Goal: Task Accomplishment & Management: Use online tool/utility

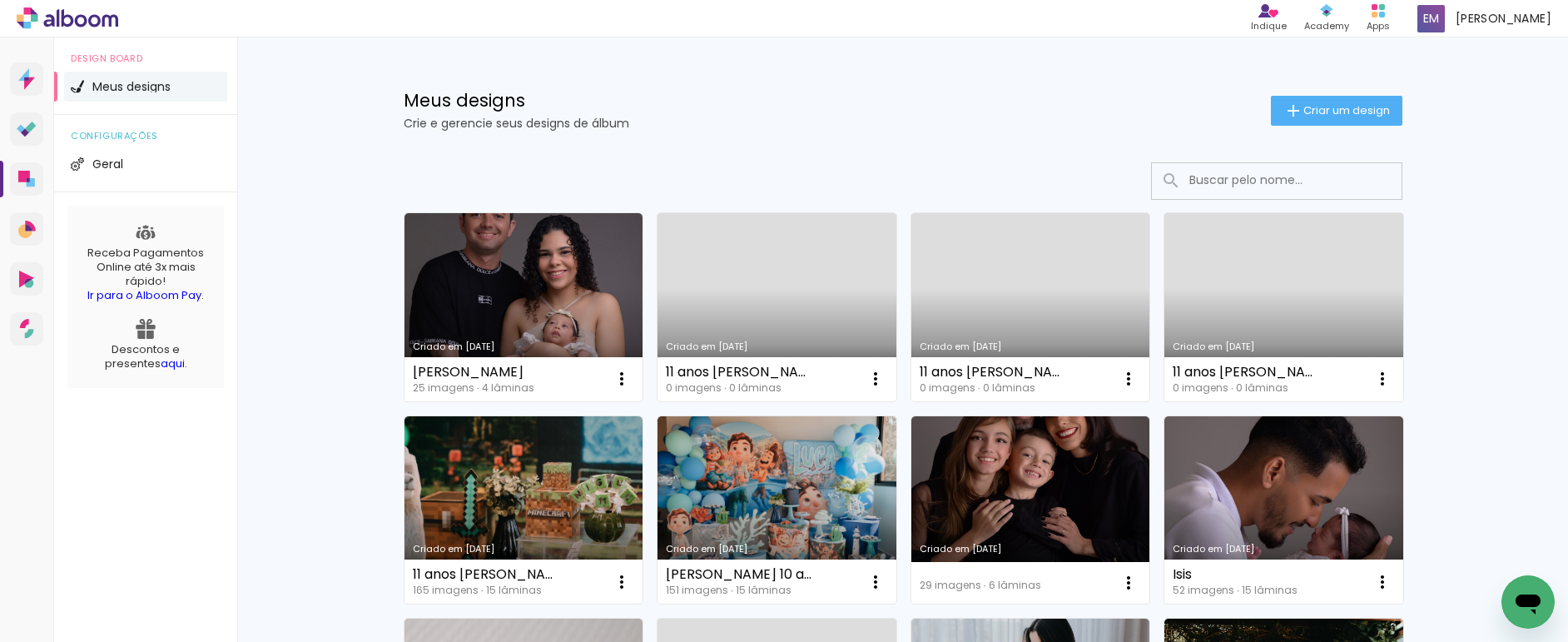
drag, startPoint x: 550, startPoint y: 273, endPoint x: 584, endPoint y: 272, distance: 34.0
click at [550, 273] on link "Criado em [DATE]" at bounding box center [523, 307] width 238 height 188
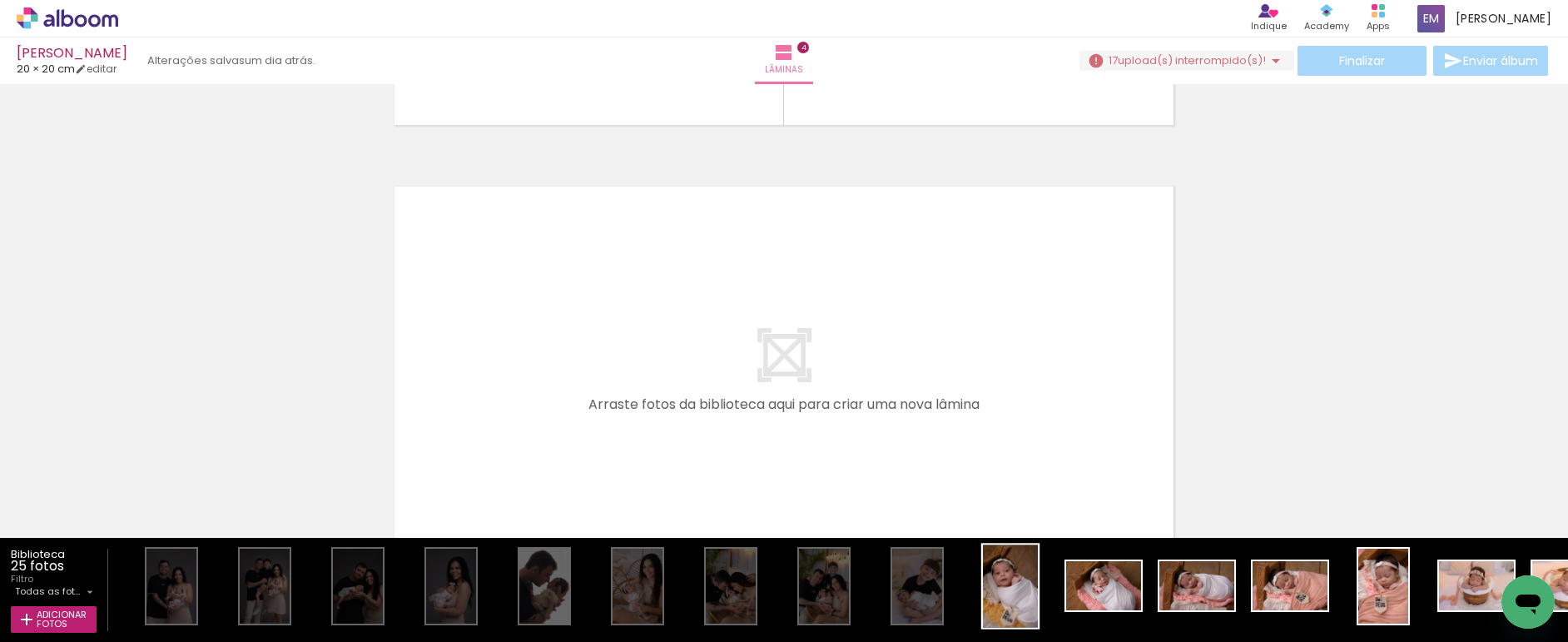
scroll to position [1726, 0]
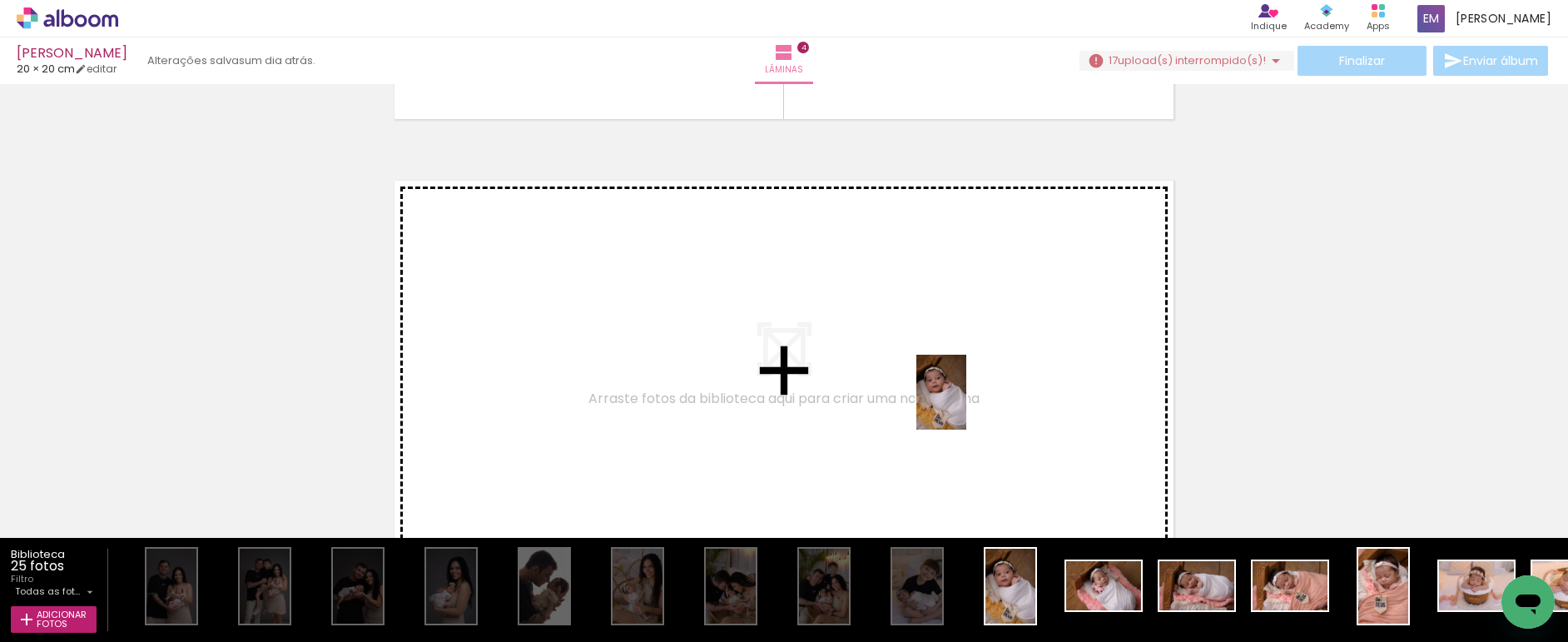
drag, startPoint x: 1000, startPoint y: 555, endPoint x: 966, endPoint y: 404, distance: 154.8
click at [966, 404] on quentale-workspace at bounding box center [784, 321] width 1568 height 642
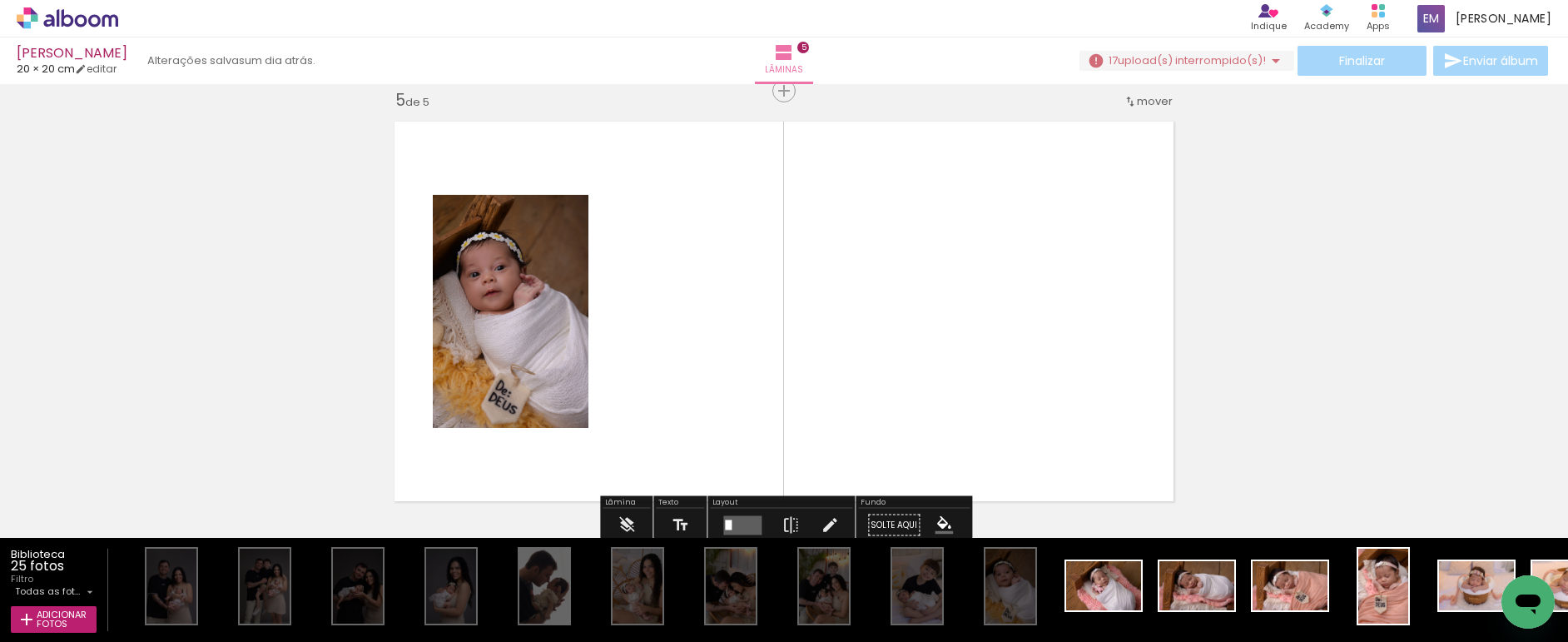
scroll to position [1786, 0]
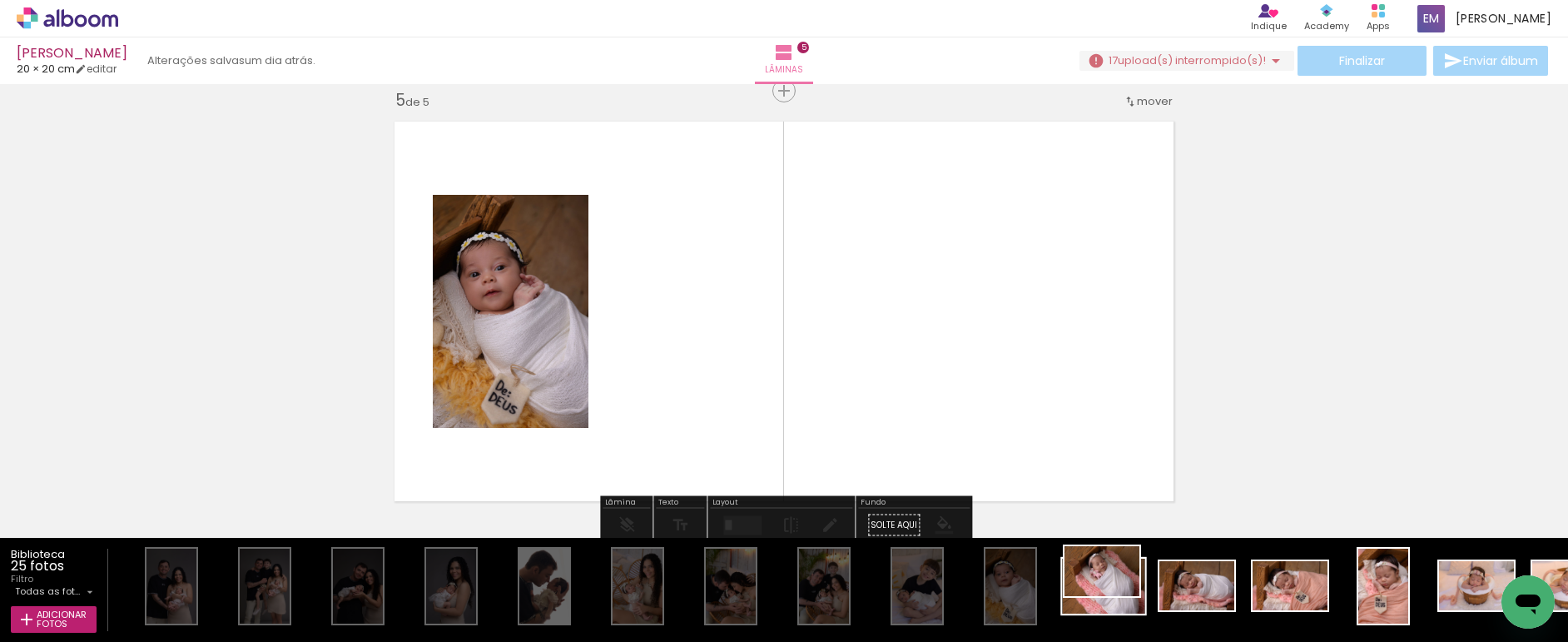
drag, startPoint x: 1086, startPoint y: 508, endPoint x: 1114, endPoint y: 599, distance: 95.2
click at [1114, 599] on div at bounding box center [1103, 586] width 82 height 55
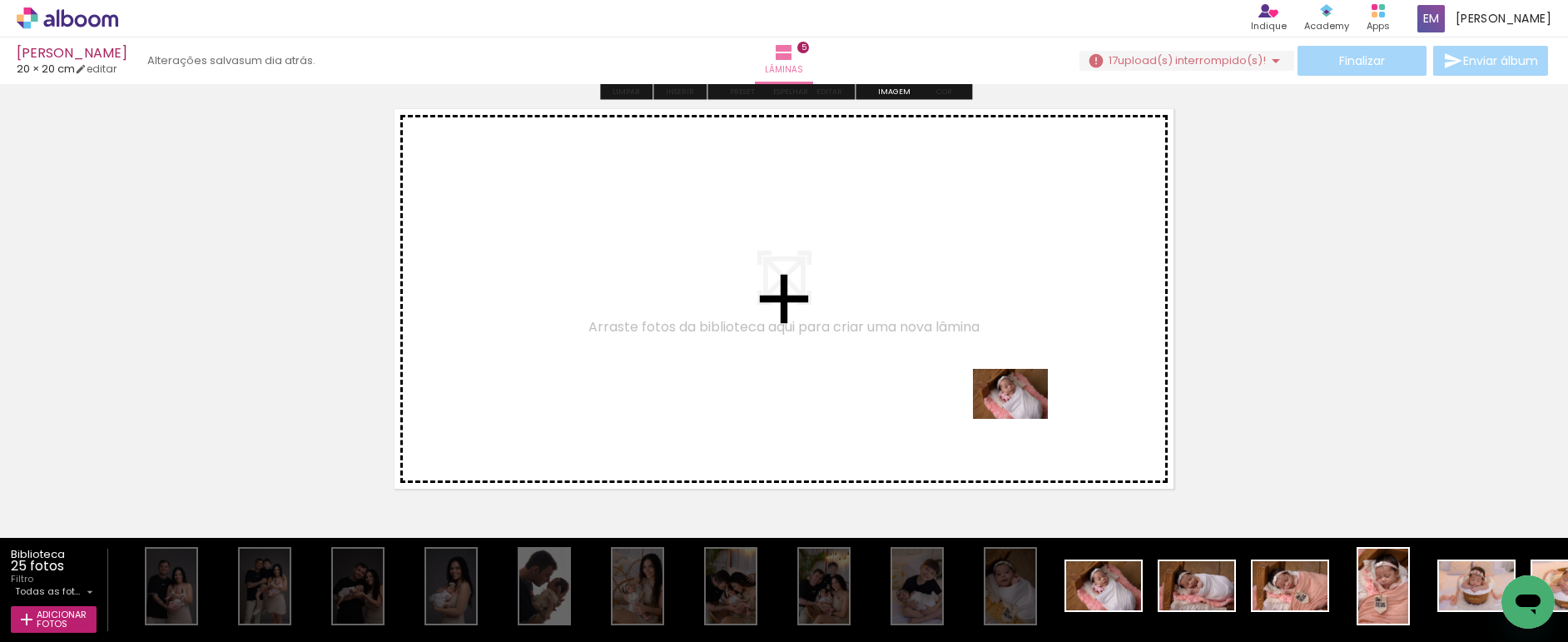
drag, startPoint x: 1074, startPoint y: 482, endPoint x: 961, endPoint y: 370, distance: 159.1
click at [961, 370] on quentale-workspace at bounding box center [784, 321] width 1568 height 642
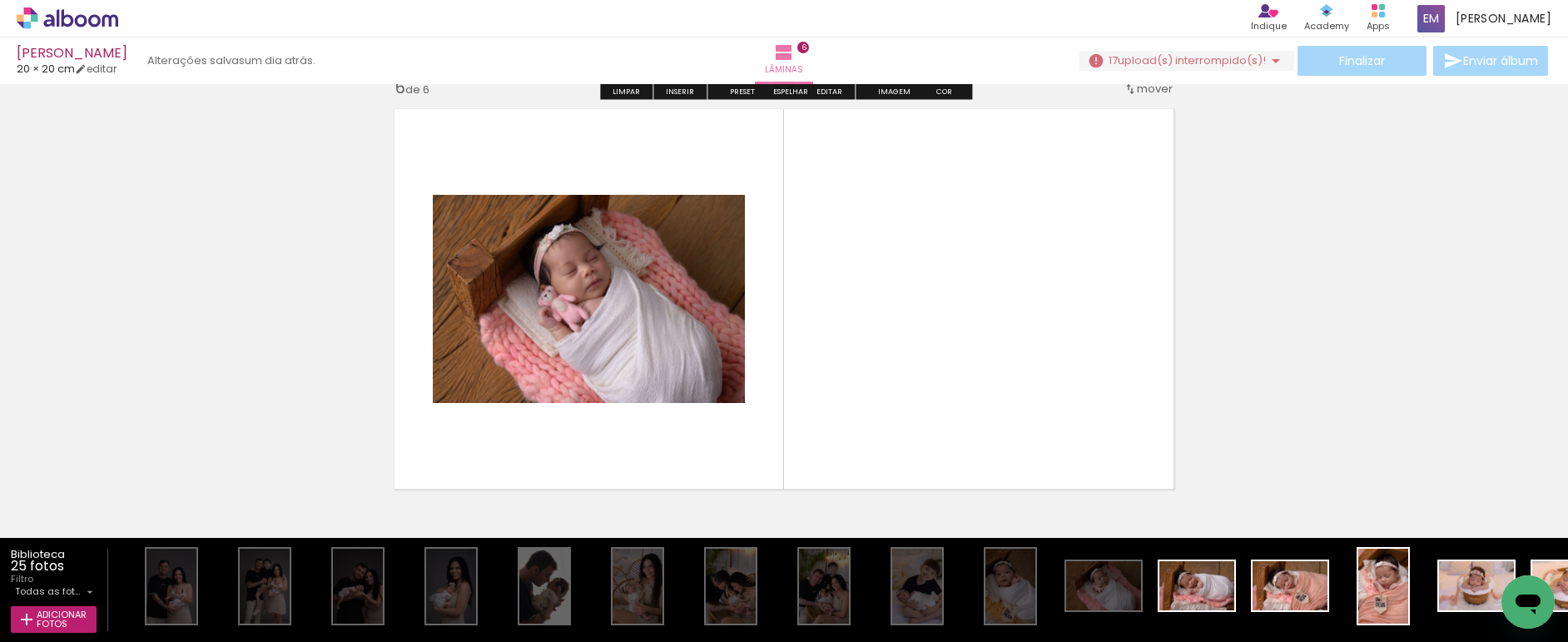
scroll to position [2227, 0]
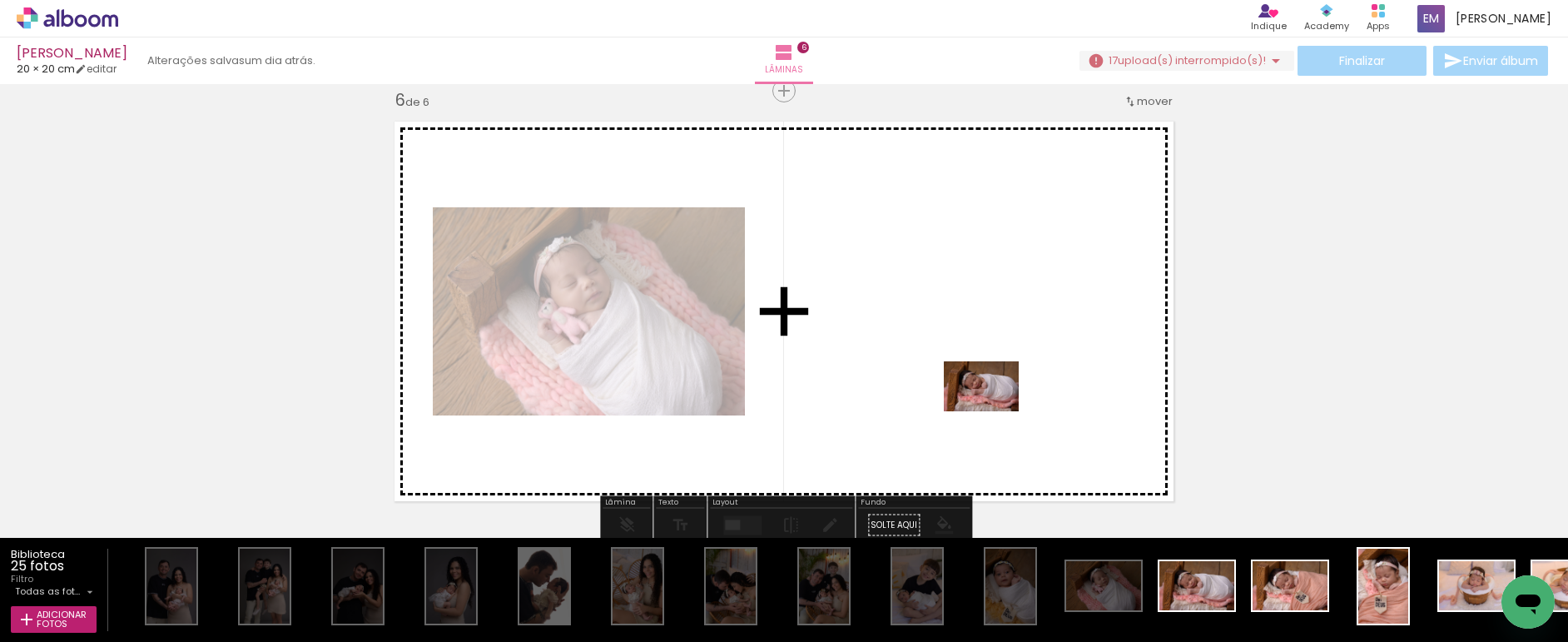
drag, startPoint x: 1133, startPoint y: 519, endPoint x: 993, endPoint y: 411, distance: 176.8
click at [993, 411] on quentale-workspace at bounding box center [784, 321] width 1568 height 642
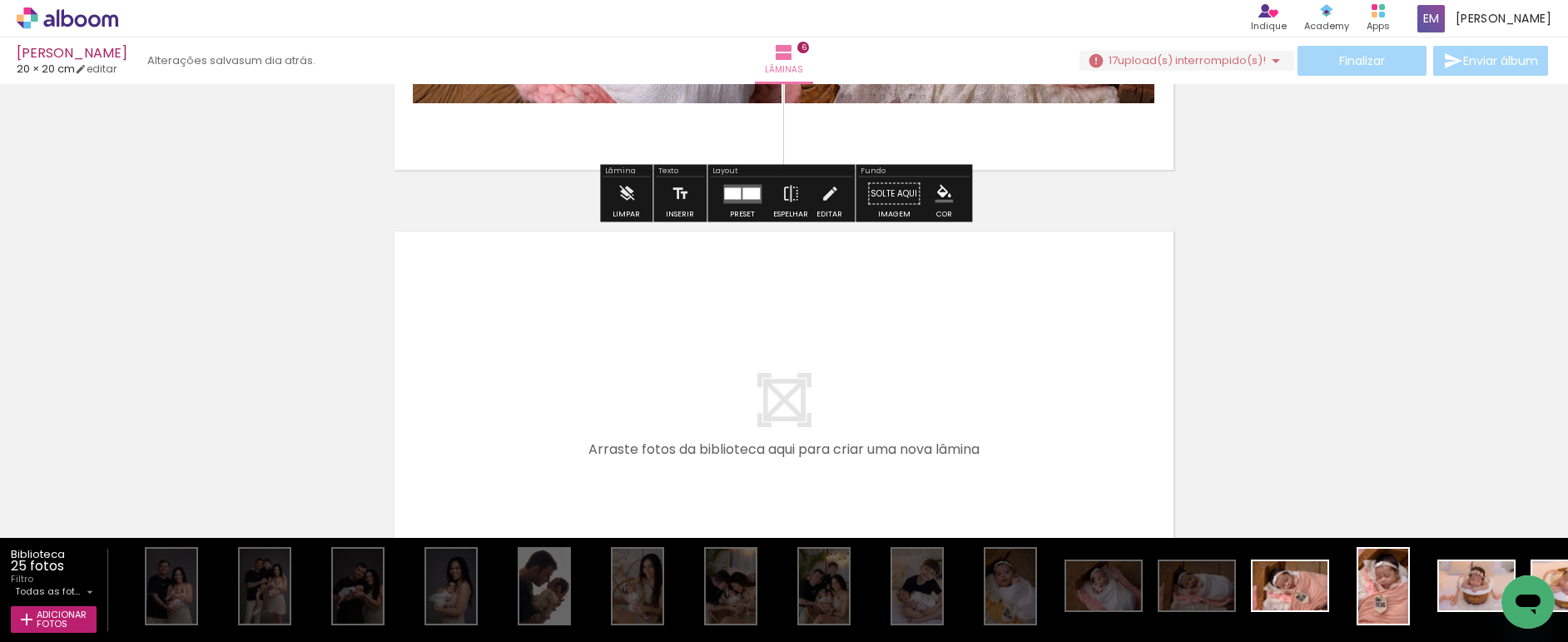
scroll to position [2608, 0]
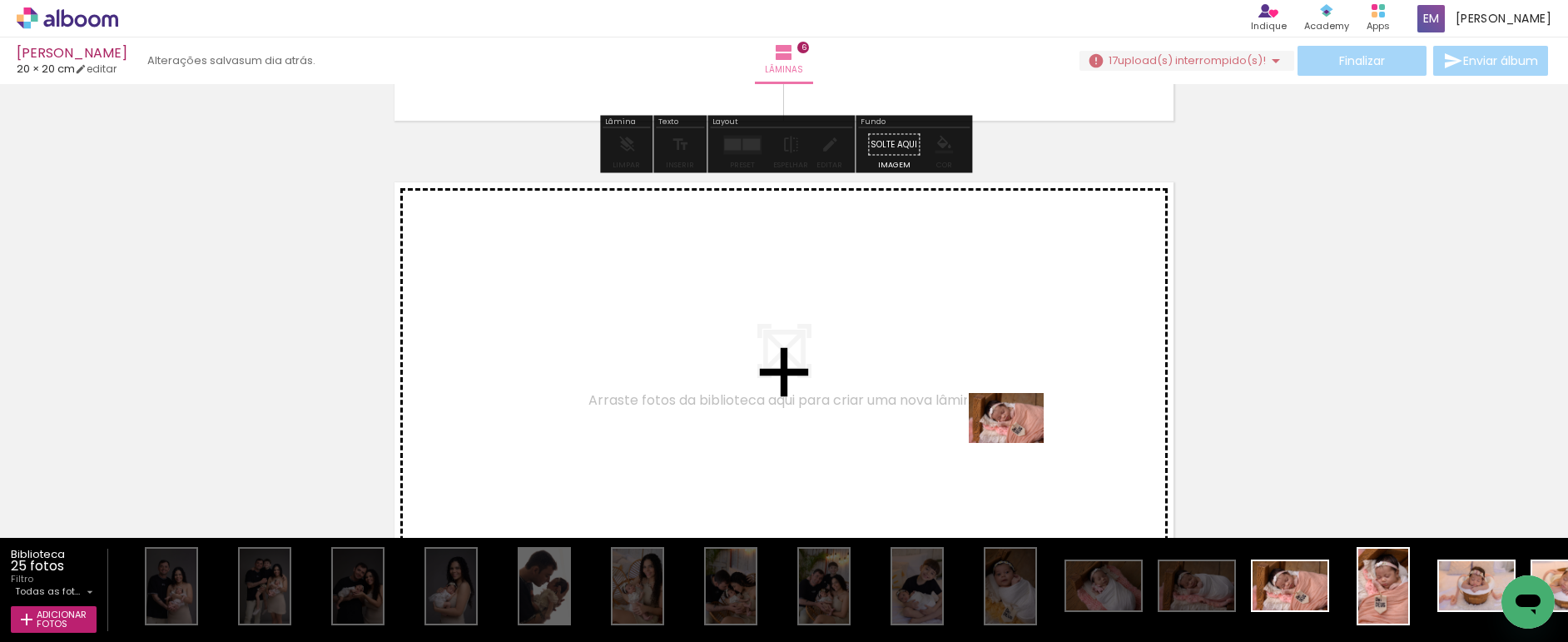
drag, startPoint x: 1287, startPoint y: 584, endPoint x: 1018, endPoint y: 443, distance: 303.7
click at [1018, 443] on quentale-workspace at bounding box center [784, 321] width 1568 height 642
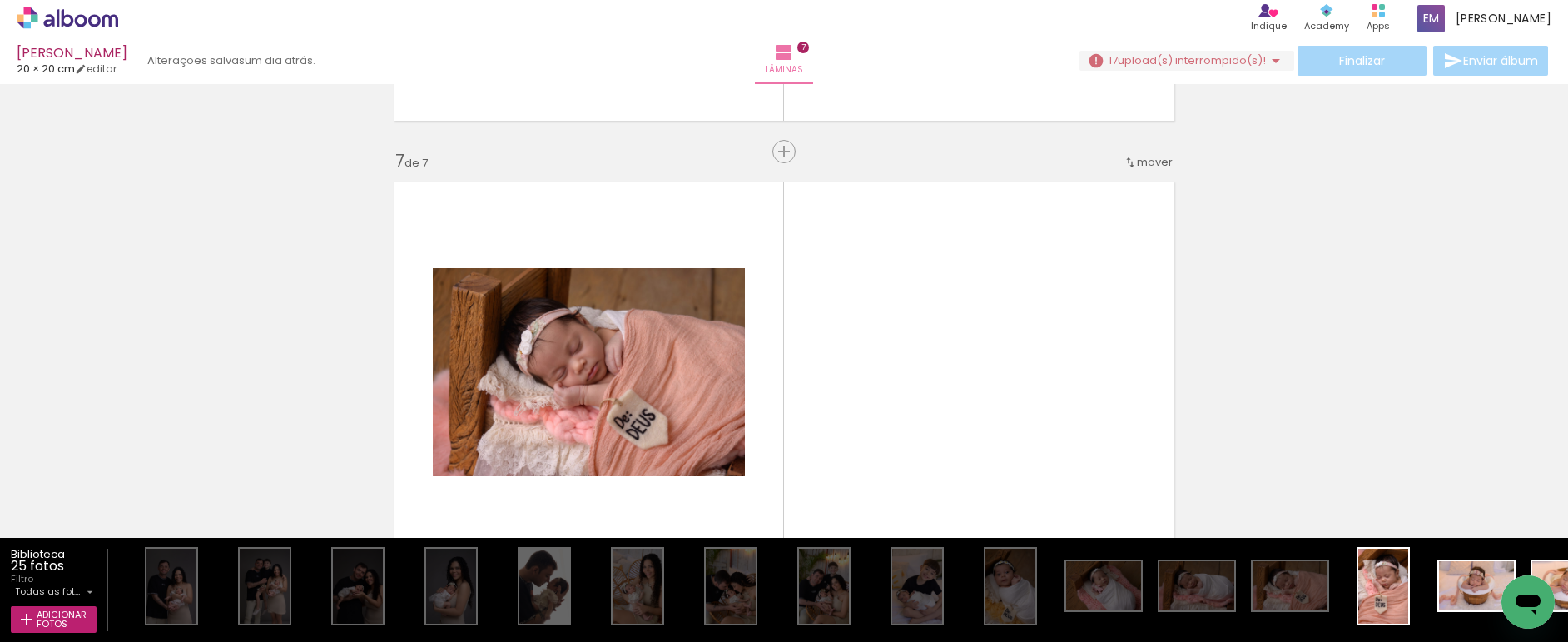
scroll to position [2668, 0]
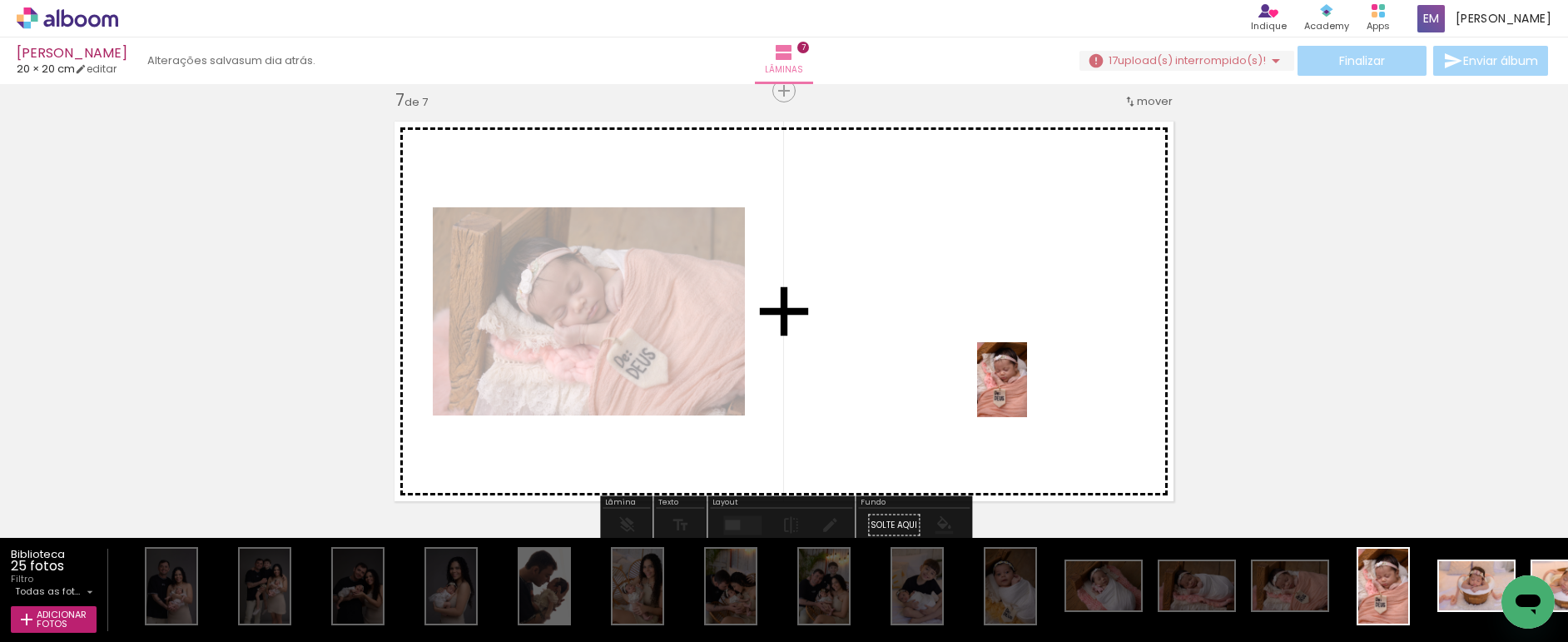
drag, startPoint x: 1387, startPoint y: 579, endPoint x: 1027, endPoint y: 392, distance: 405.7
click at [1027, 392] on quentale-workspace at bounding box center [784, 321] width 1568 height 642
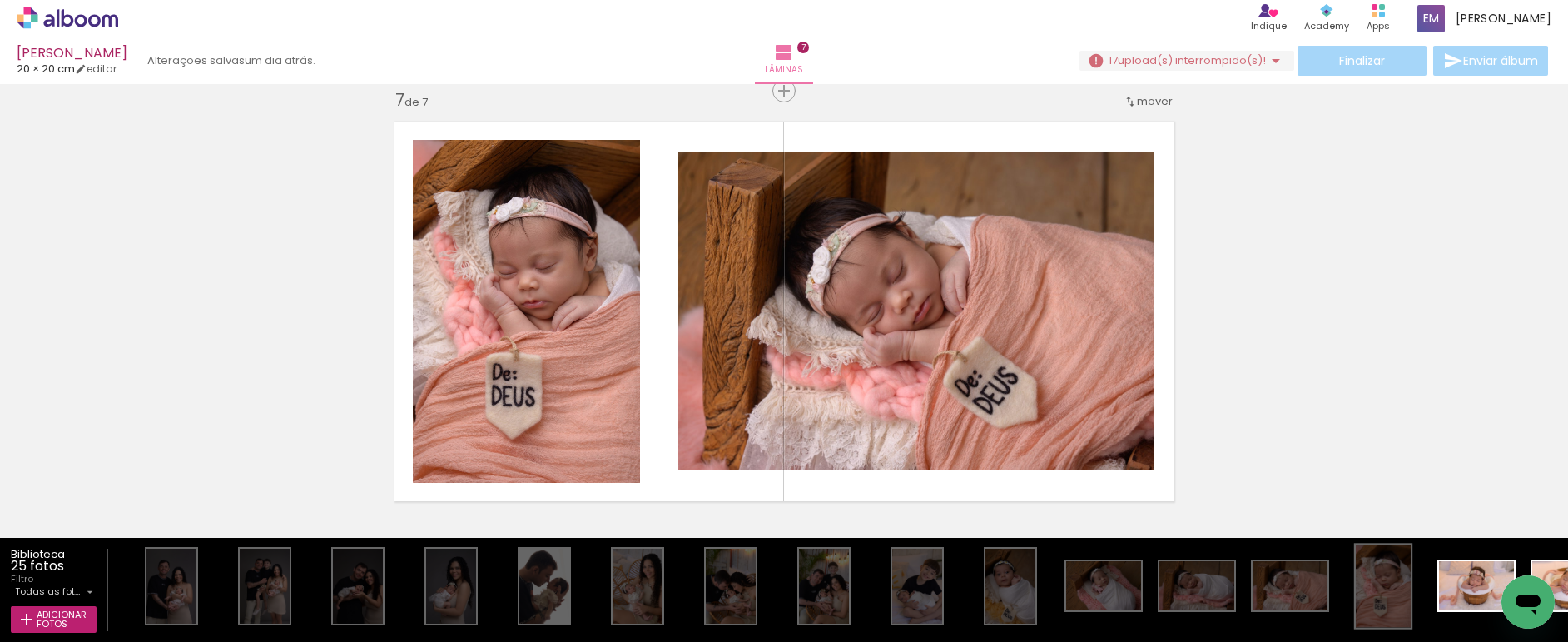
scroll to position [3086, 0]
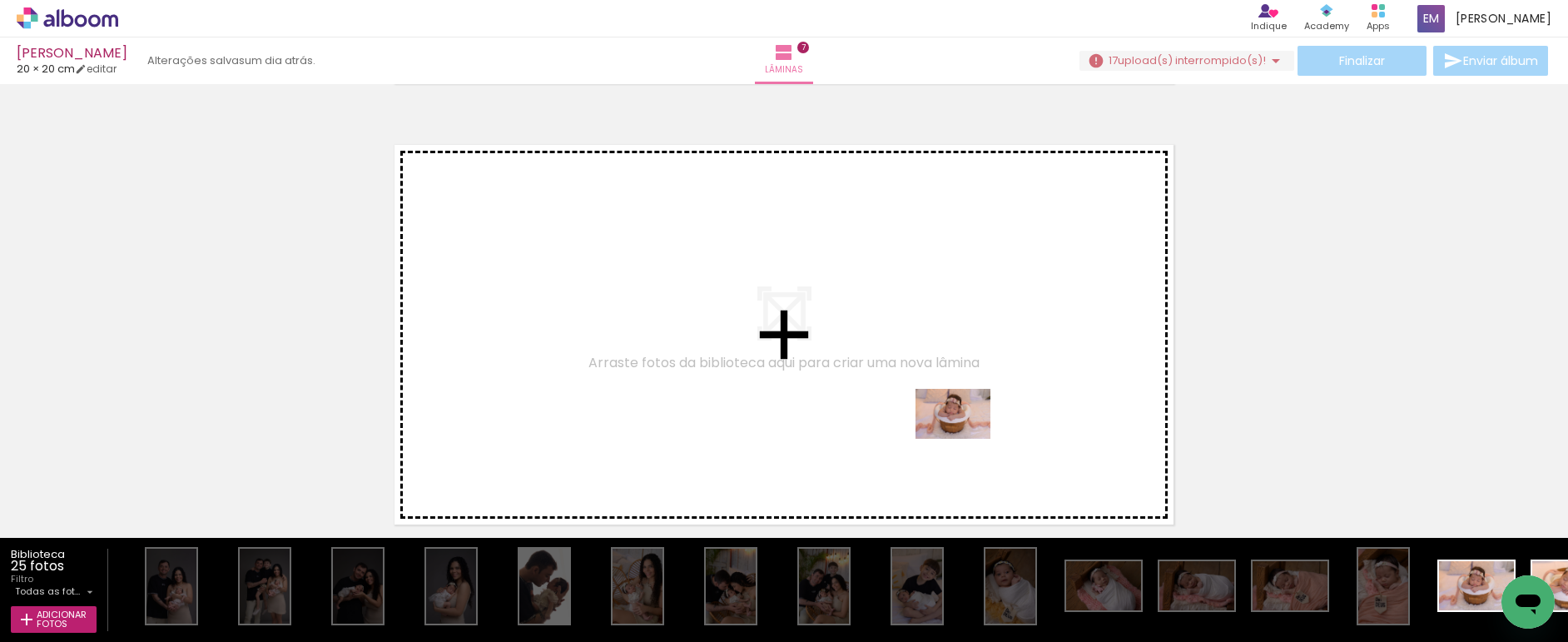
drag, startPoint x: 1477, startPoint y: 587, endPoint x: 956, endPoint y: 437, distance: 542.2
click at [956, 437] on quentale-workspace at bounding box center [784, 321] width 1568 height 642
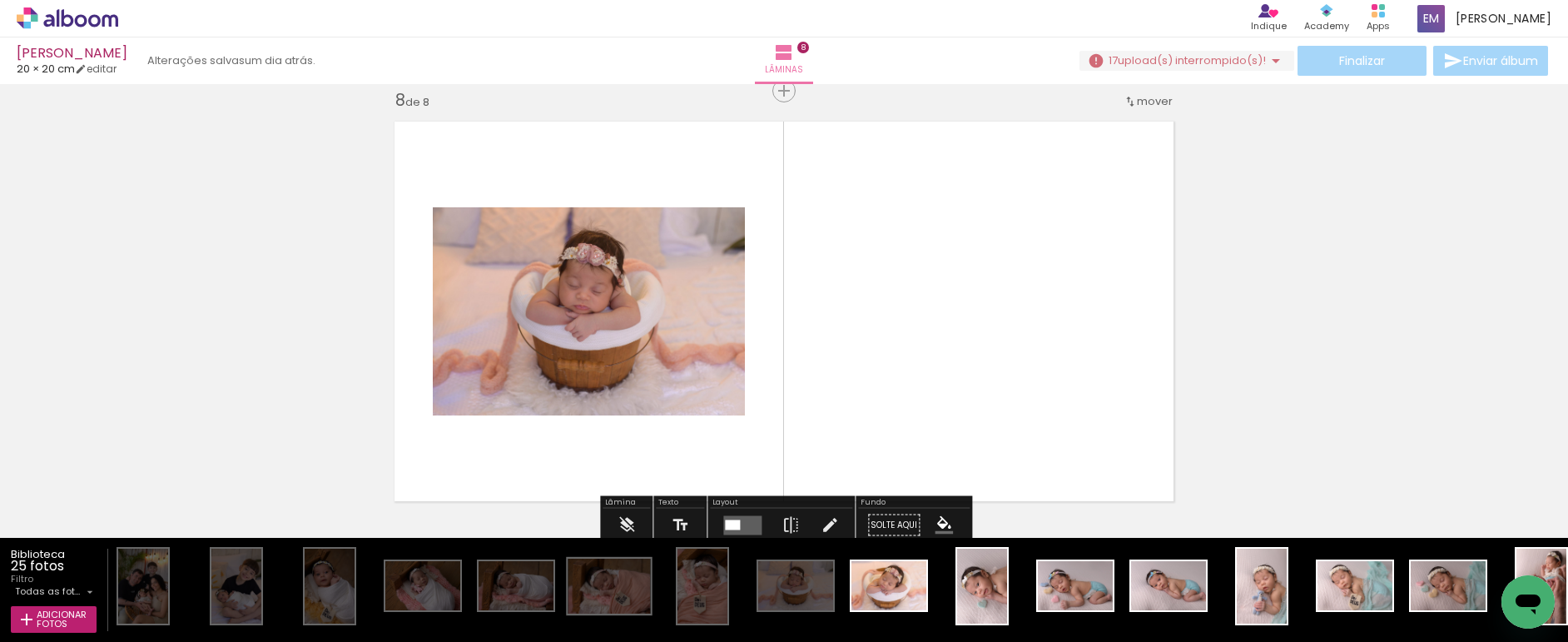
scroll to position [0, 697]
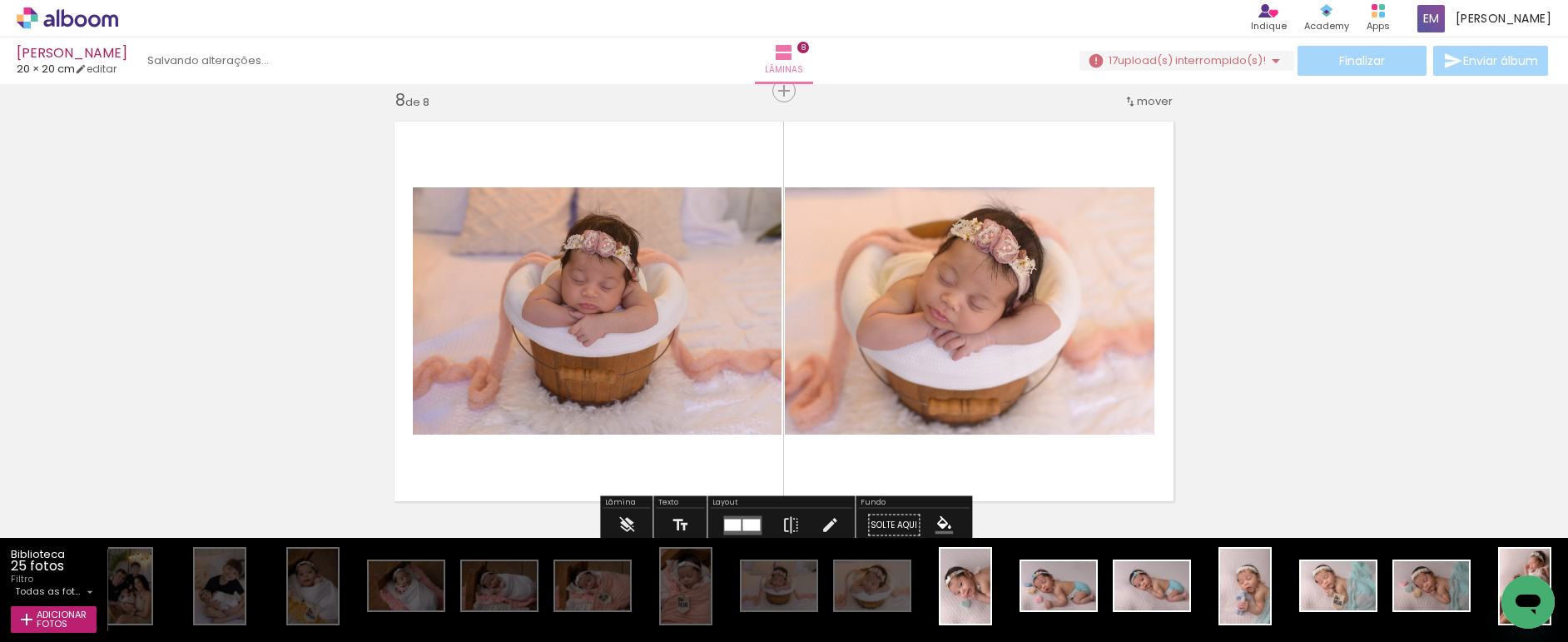
drag, startPoint x: 877, startPoint y: 599, endPoint x: 969, endPoint y: 403, distance: 216.5
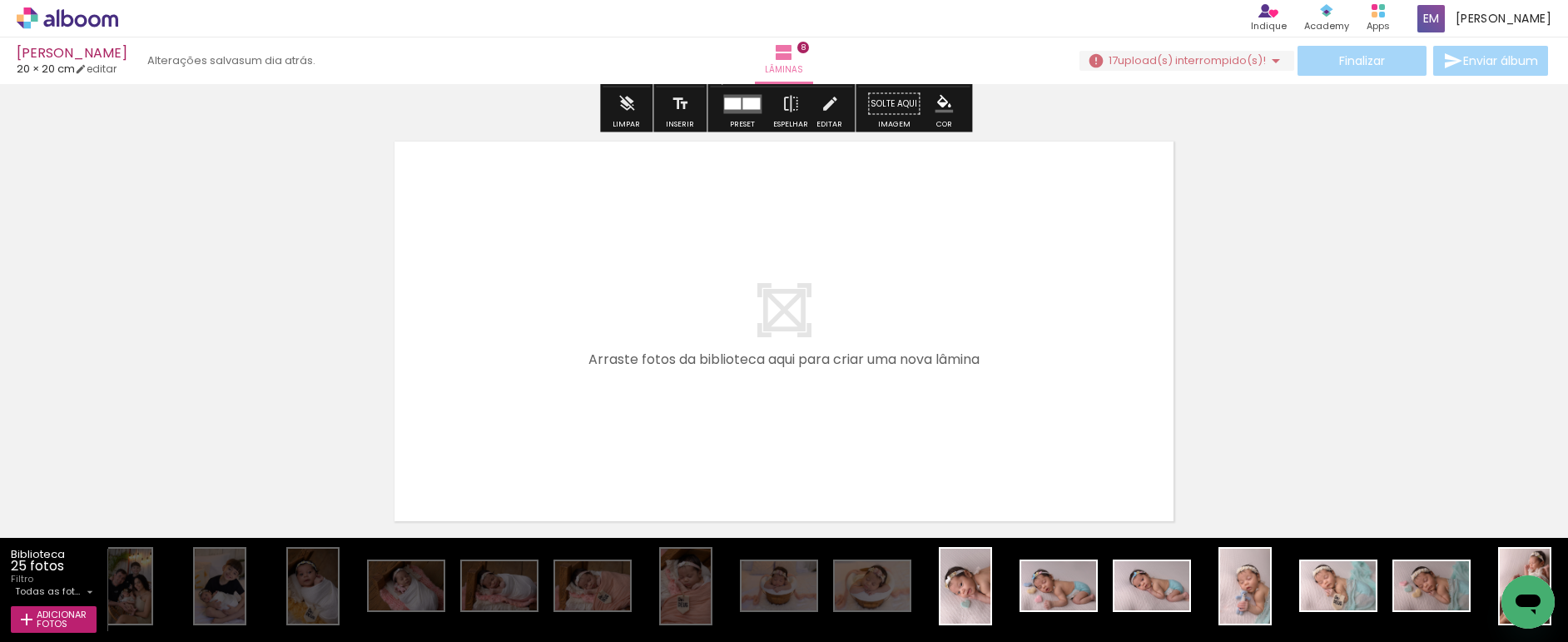
scroll to position [3561, 0]
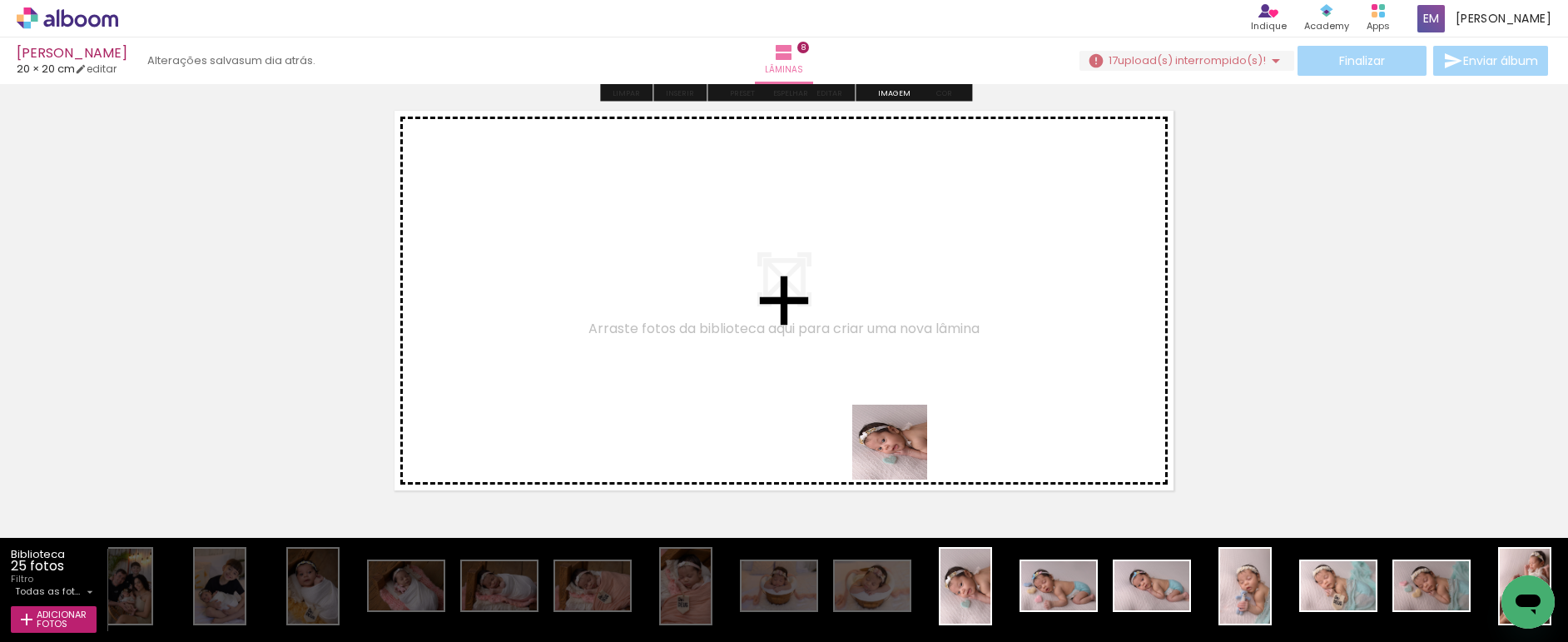
drag, startPoint x: 970, startPoint y: 597, endPoint x: 861, endPoint y: 427, distance: 201.9
click at [861, 427] on quentale-workspace at bounding box center [784, 321] width 1568 height 642
